Goal: Information Seeking & Learning: Learn about a topic

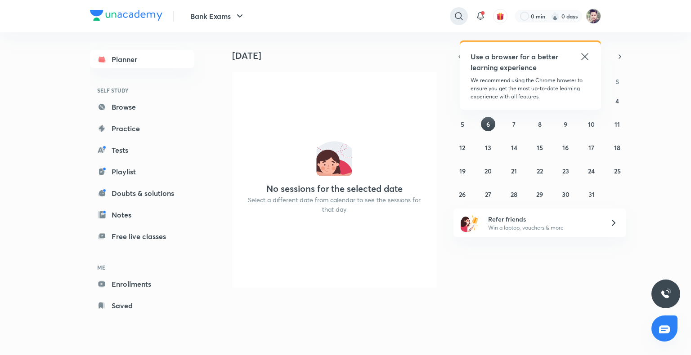
click at [457, 20] on icon at bounding box center [458, 16] width 11 height 11
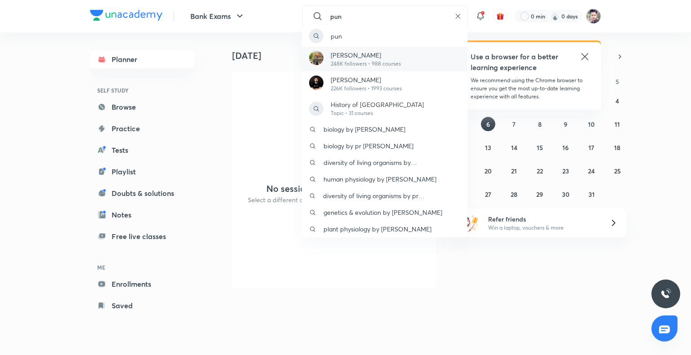
type input "pun"
click at [368, 55] on p "[PERSON_NAME]" at bounding box center [366, 54] width 70 height 9
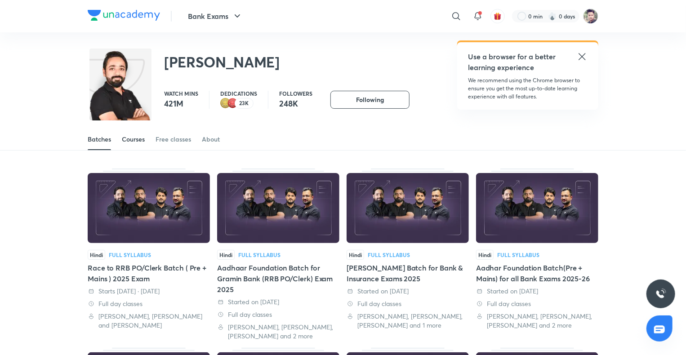
click at [140, 143] on div "Courses" at bounding box center [133, 139] width 23 height 9
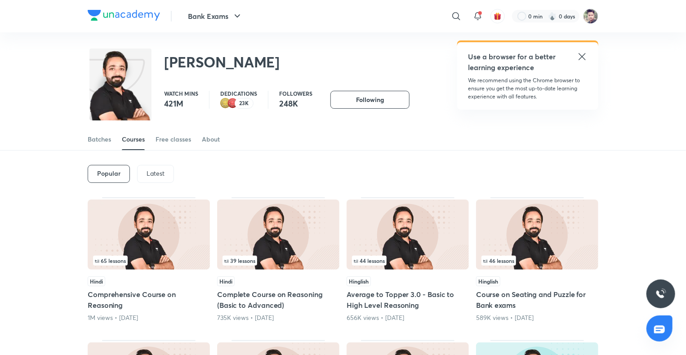
click at [155, 172] on p "Latest" at bounding box center [156, 173] width 18 height 7
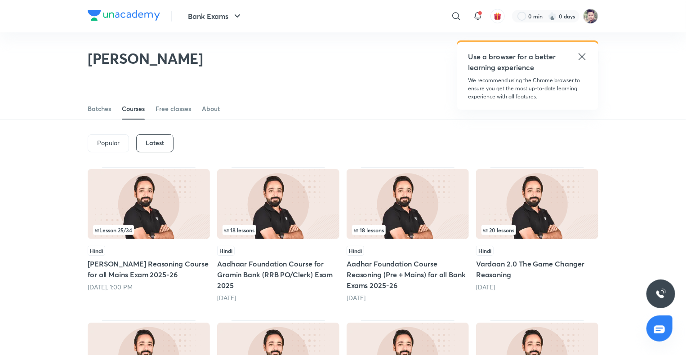
scroll to position [27, 0]
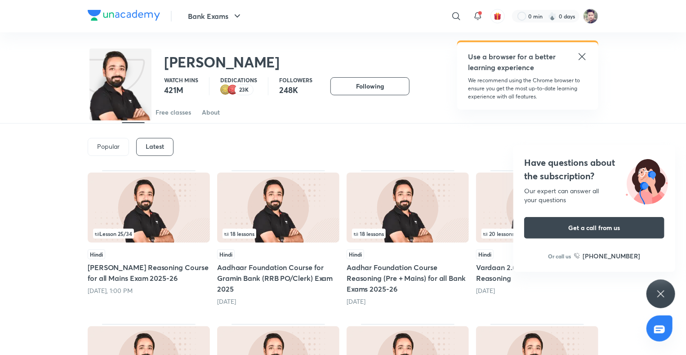
click at [286, 202] on img at bounding box center [278, 208] width 122 height 70
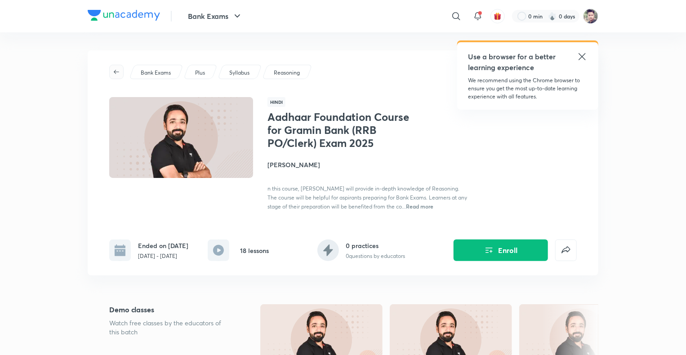
click at [116, 72] on icon "button" at bounding box center [116, 72] width 5 height 4
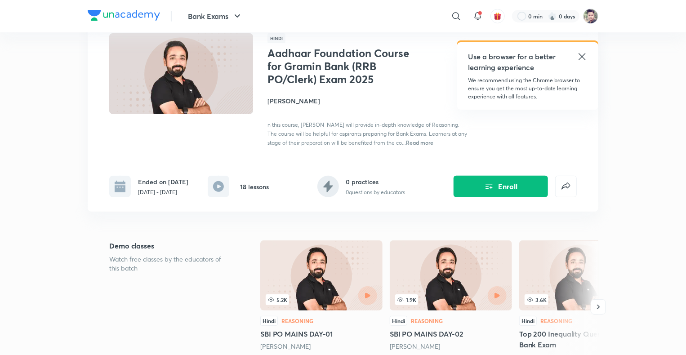
scroll to position [180, 0]
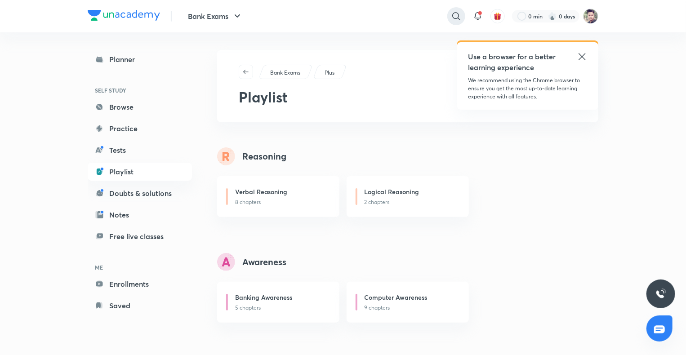
click at [457, 15] on icon at bounding box center [456, 16] width 11 height 11
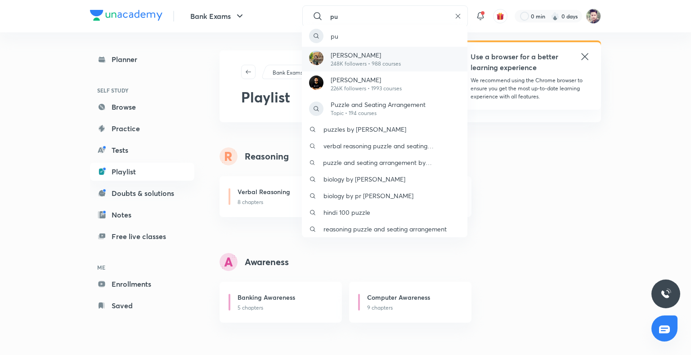
type input "pu"
click at [397, 57] on p "[PERSON_NAME]" at bounding box center [366, 54] width 70 height 9
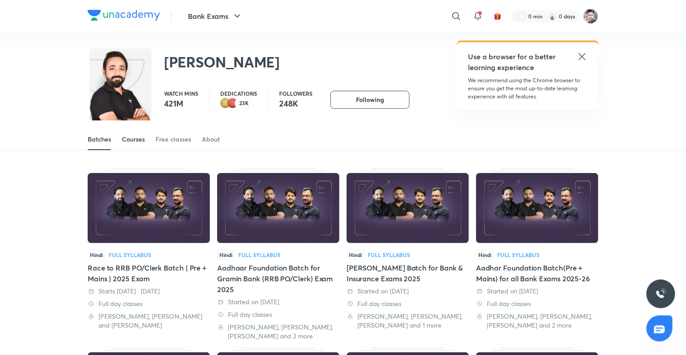
click at [137, 138] on div "Courses" at bounding box center [133, 139] width 23 height 9
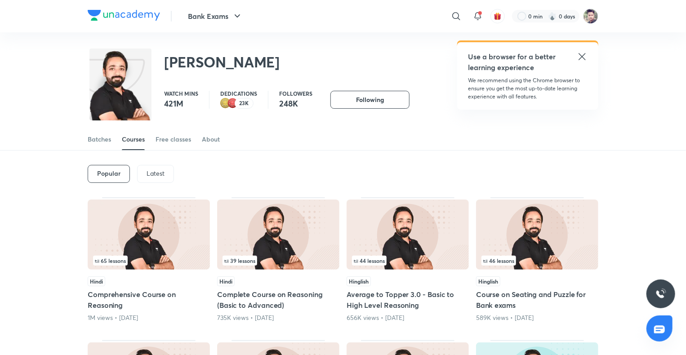
click at [149, 175] on p "Latest" at bounding box center [156, 173] width 18 height 7
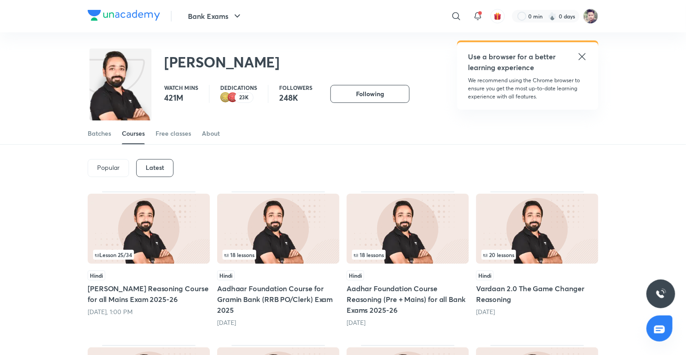
scroll to position [27, 0]
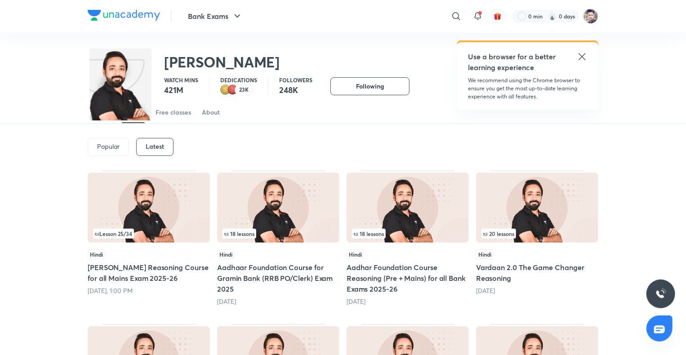
click at [152, 222] on img at bounding box center [149, 208] width 122 height 70
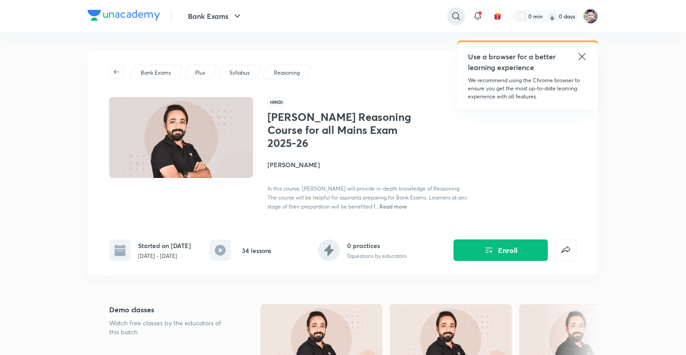
click at [456, 17] on icon at bounding box center [456, 16] width 11 height 11
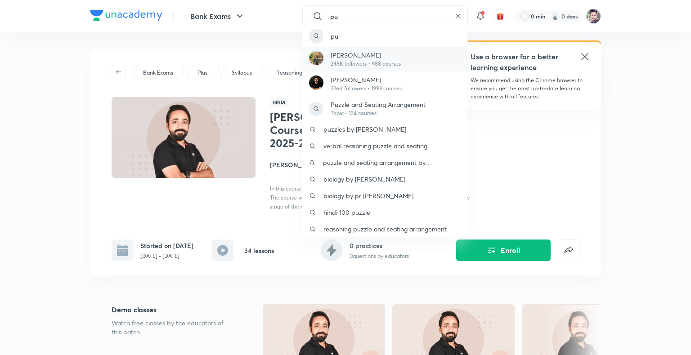
type input "pu"
click at [394, 58] on p "[PERSON_NAME]" at bounding box center [366, 54] width 70 height 9
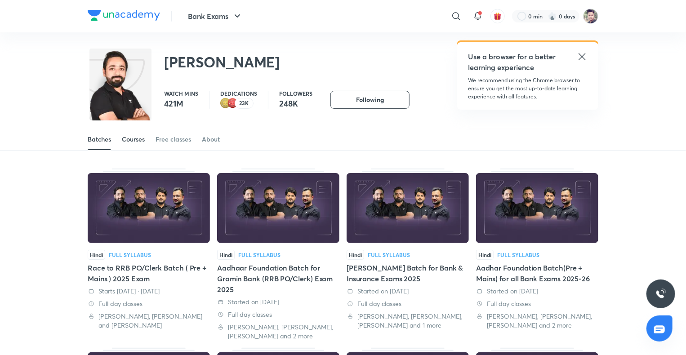
click at [137, 136] on div "Courses" at bounding box center [133, 139] width 23 height 9
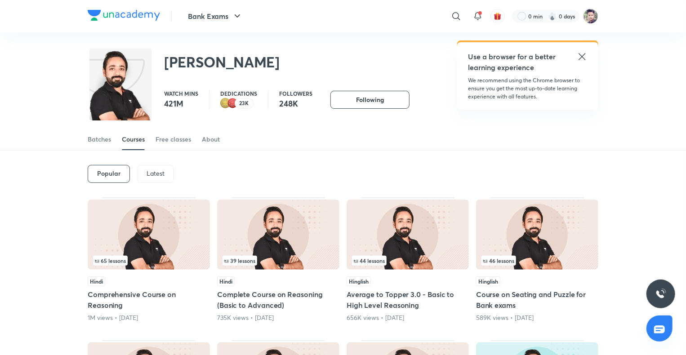
click at [164, 173] on p "Latest" at bounding box center [156, 173] width 18 height 7
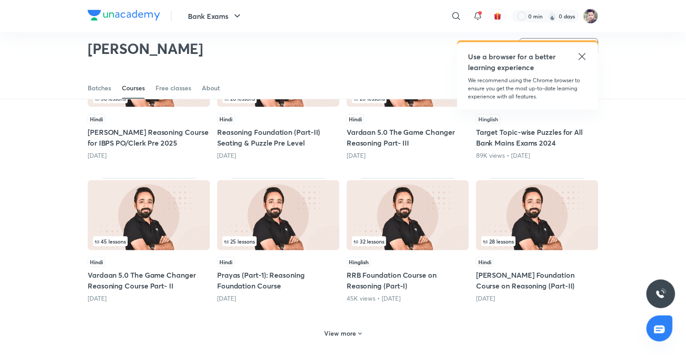
scroll to position [293, 0]
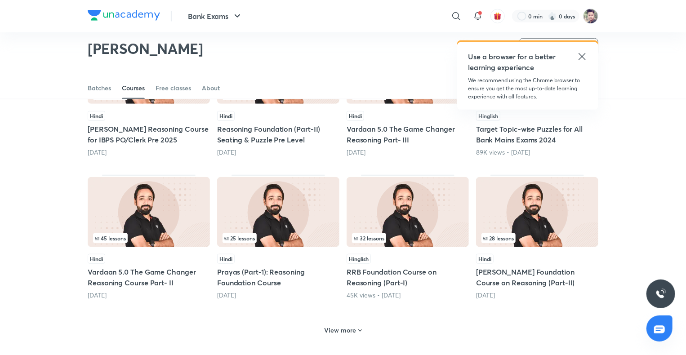
click at [143, 194] on img at bounding box center [149, 212] width 122 height 70
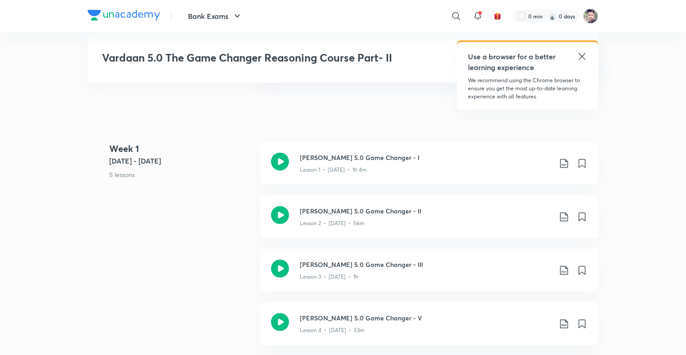
scroll to position [495, 0]
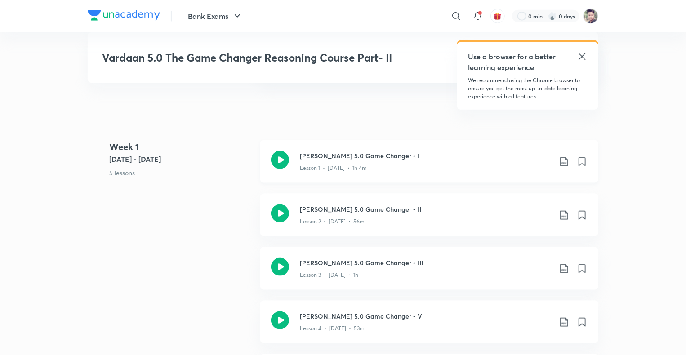
click at [327, 155] on h3 "[PERSON_NAME] 5.0 Game Changer - I" at bounding box center [426, 155] width 252 height 9
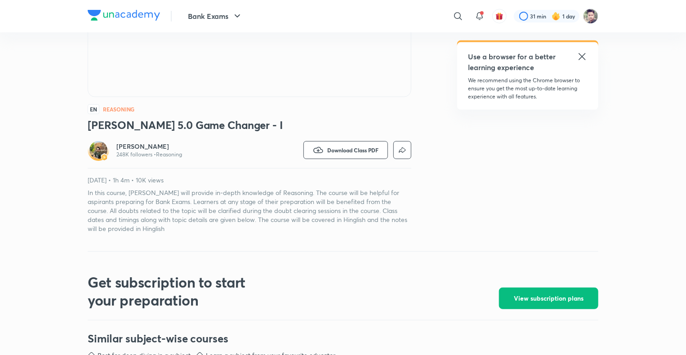
scroll to position [180, 0]
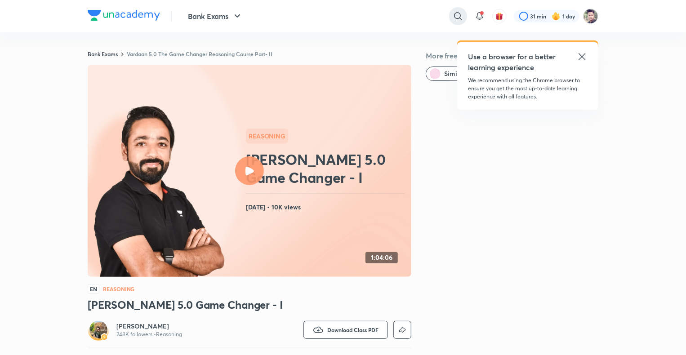
click at [457, 18] on icon at bounding box center [458, 16] width 8 height 8
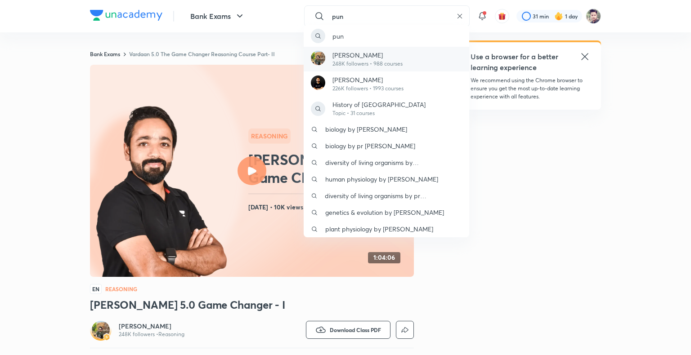
type input "pun"
click at [390, 57] on p "[PERSON_NAME]" at bounding box center [367, 54] width 70 height 9
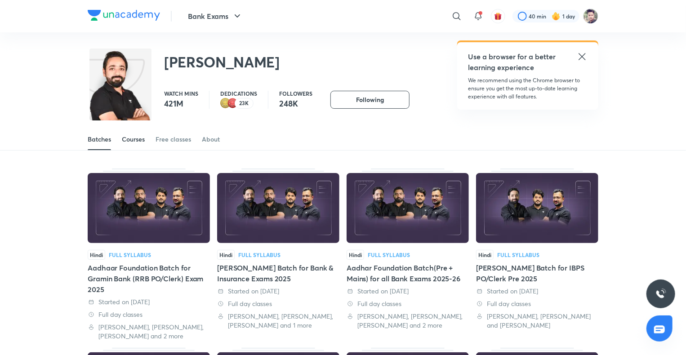
click at [143, 140] on div "Courses" at bounding box center [133, 139] width 23 height 9
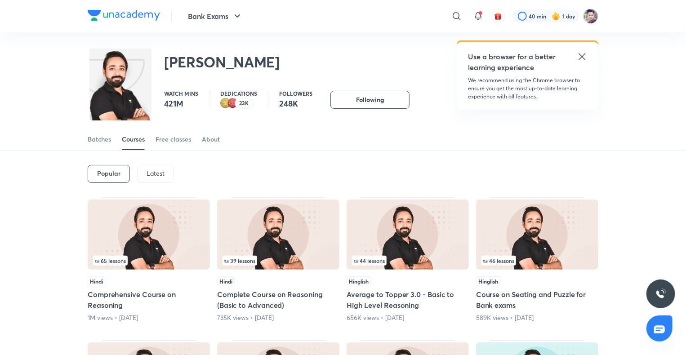
click at [147, 170] on p "Latest" at bounding box center [156, 173] width 18 height 7
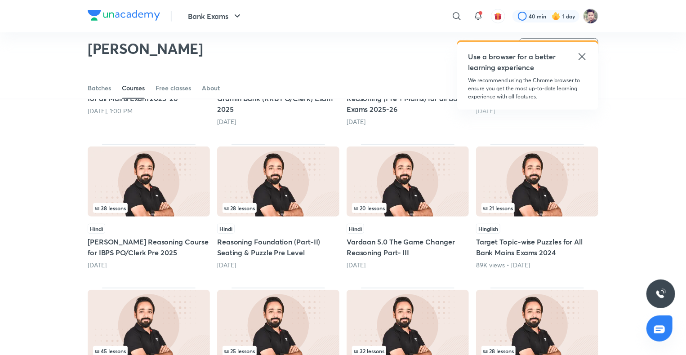
scroll to position [264, 0]
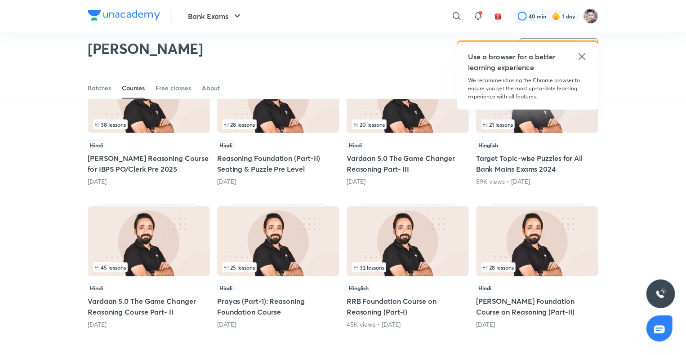
click at [171, 242] on img at bounding box center [149, 241] width 122 height 70
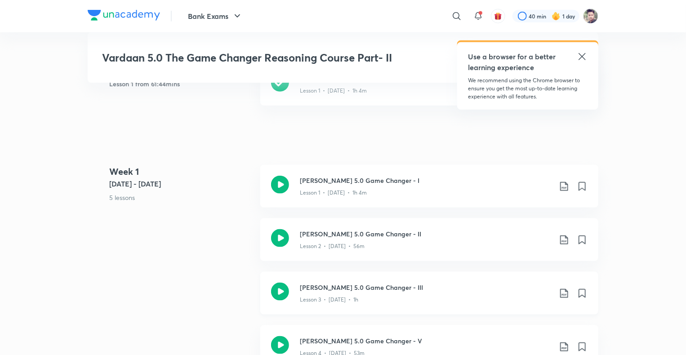
scroll to position [495, 0]
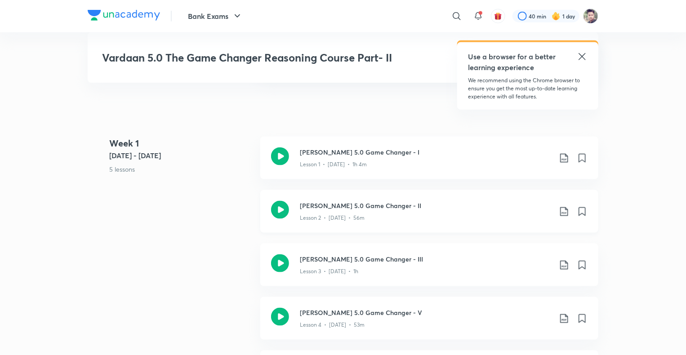
click at [327, 214] on p "Lesson 2 • [DATE] • 56m" at bounding box center [332, 218] width 65 height 8
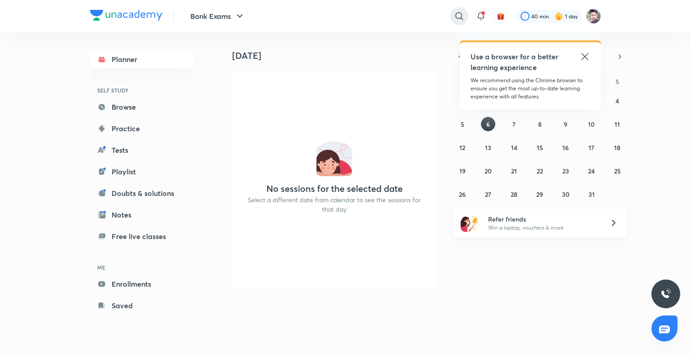
click at [455, 18] on icon at bounding box center [459, 16] width 11 height 11
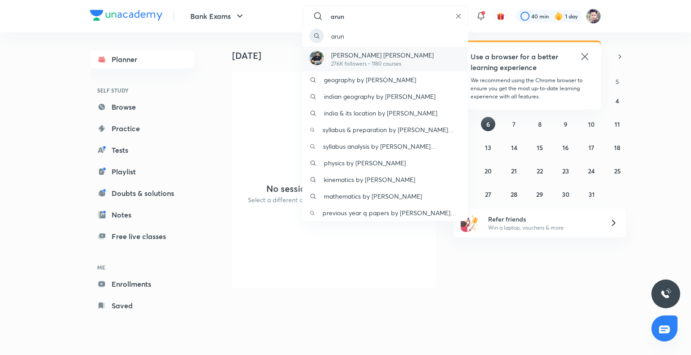
type input "arun"
click at [392, 55] on p "Arun Singh Rawat" at bounding box center [382, 54] width 103 height 9
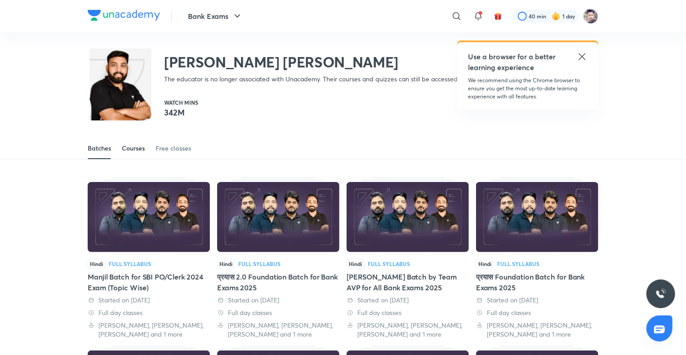
click at [143, 150] on div "Courses" at bounding box center [133, 148] width 23 height 9
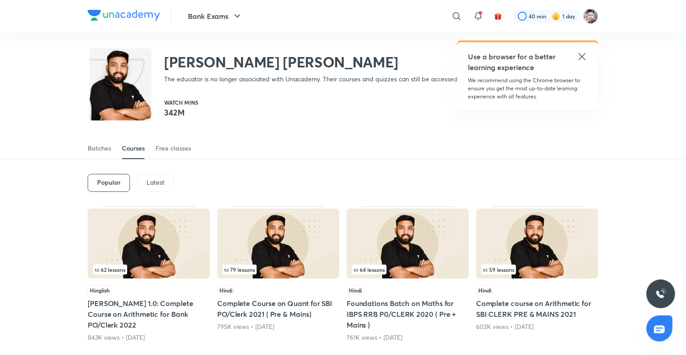
click at [151, 187] on div "Latest" at bounding box center [155, 183] width 37 height 18
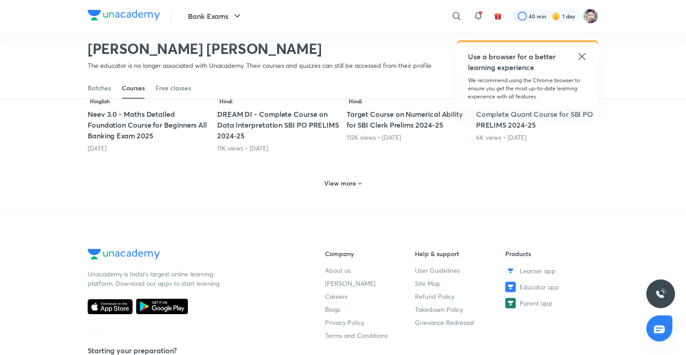
scroll to position [507, 0]
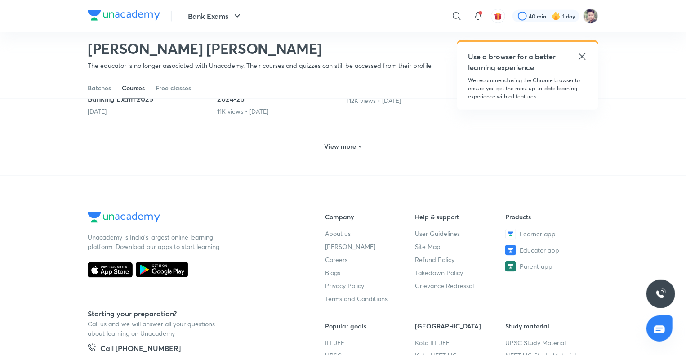
click at [358, 148] on icon at bounding box center [360, 146] width 7 height 7
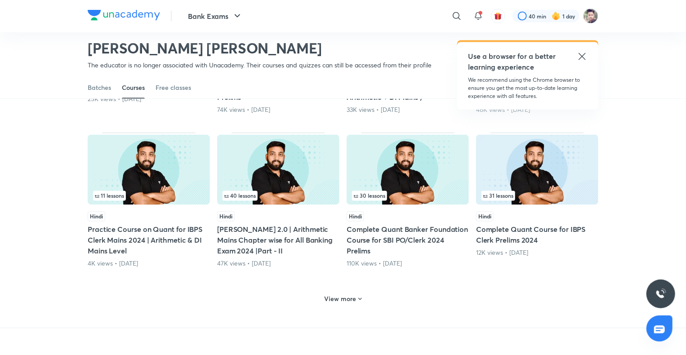
scroll to position [822, 0]
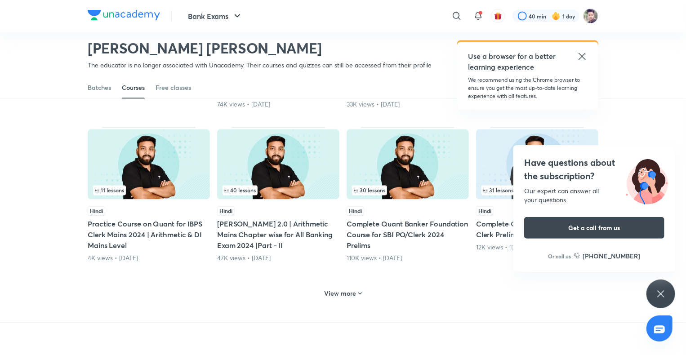
click at [343, 291] on h6 "View more" at bounding box center [341, 294] width 32 height 9
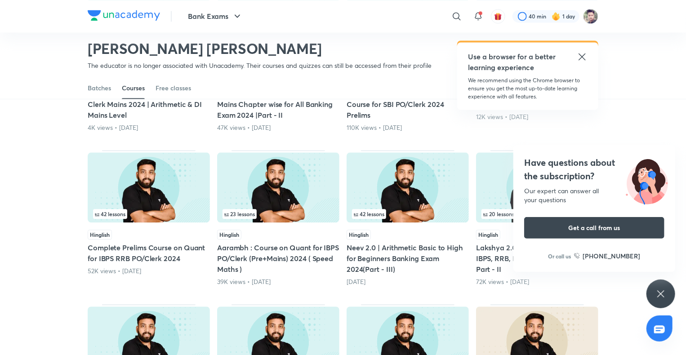
scroll to position [957, 0]
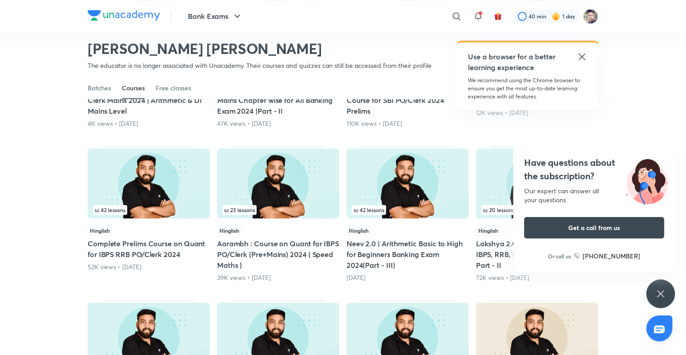
click at [652, 291] on div "Have questions about the subscription? Our expert can answer all your questions…" at bounding box center [661, 294] width 29 height 29
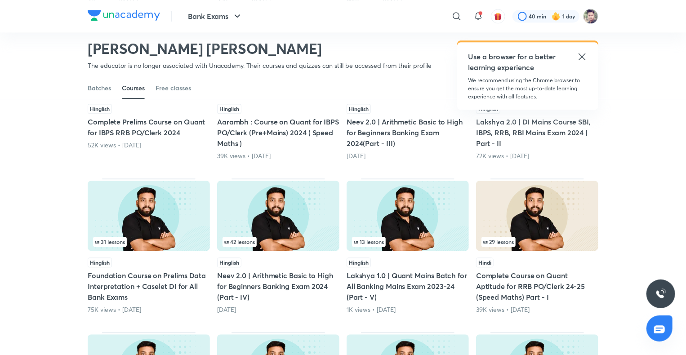
scroll to position [1092, 0]
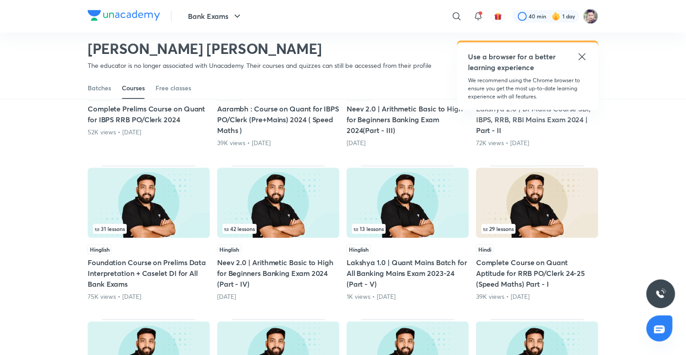
click at [302, 217] on img at bounding box center [278, 203] width 122 height 70
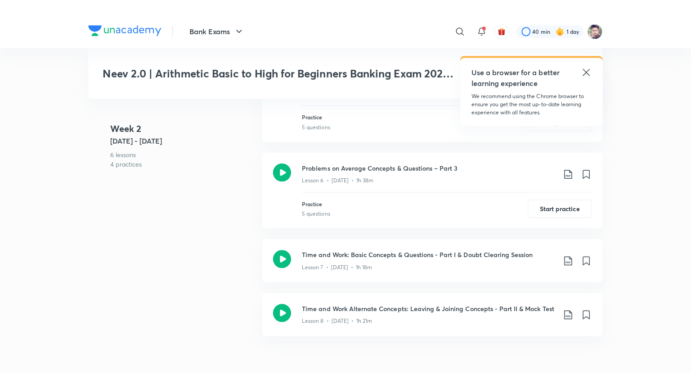
scroll to position [810, 0]
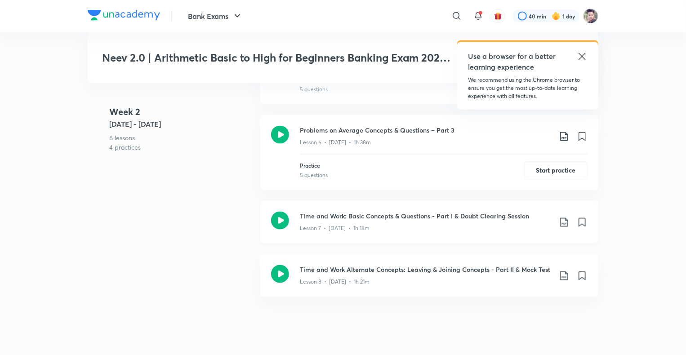
click at [334, 221] on div "Lesson 7 • May 3 • 1h 18m" at bounding box center [426, 227] width 252 height 12
